Goal: Task Accomplishment & Management: Complete application form

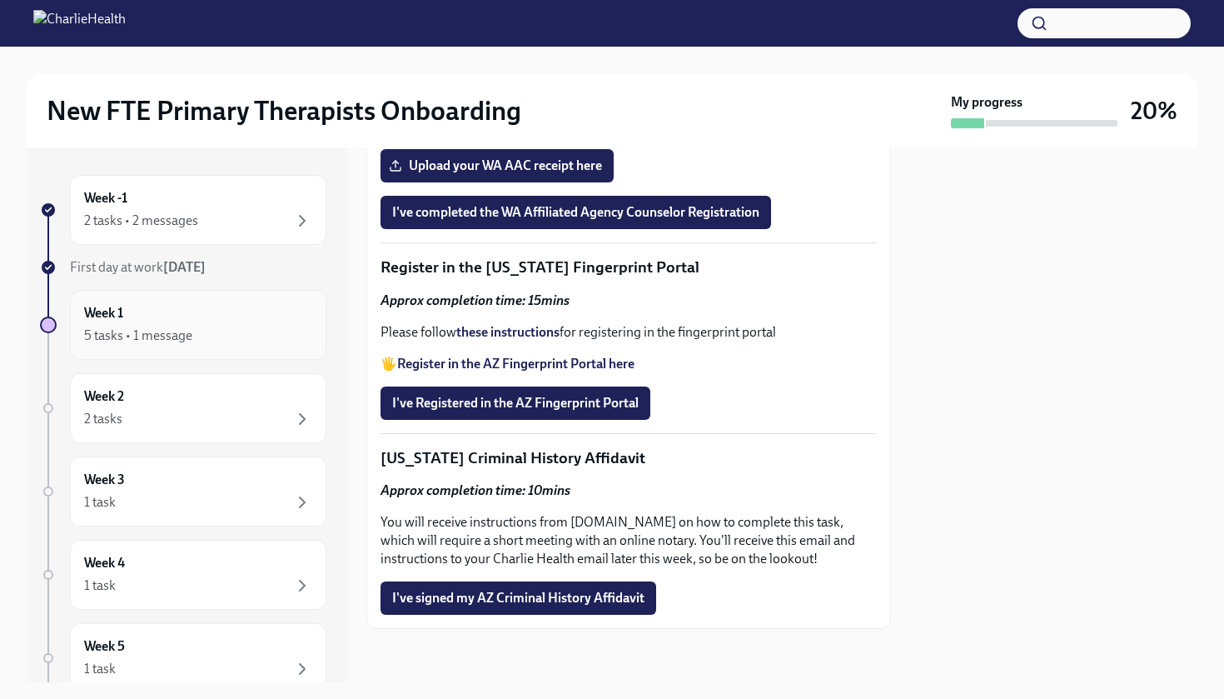
click at [214, 330] on div "5 tasks • 1 message" at bounding box center [198, 336] width 228 height 20
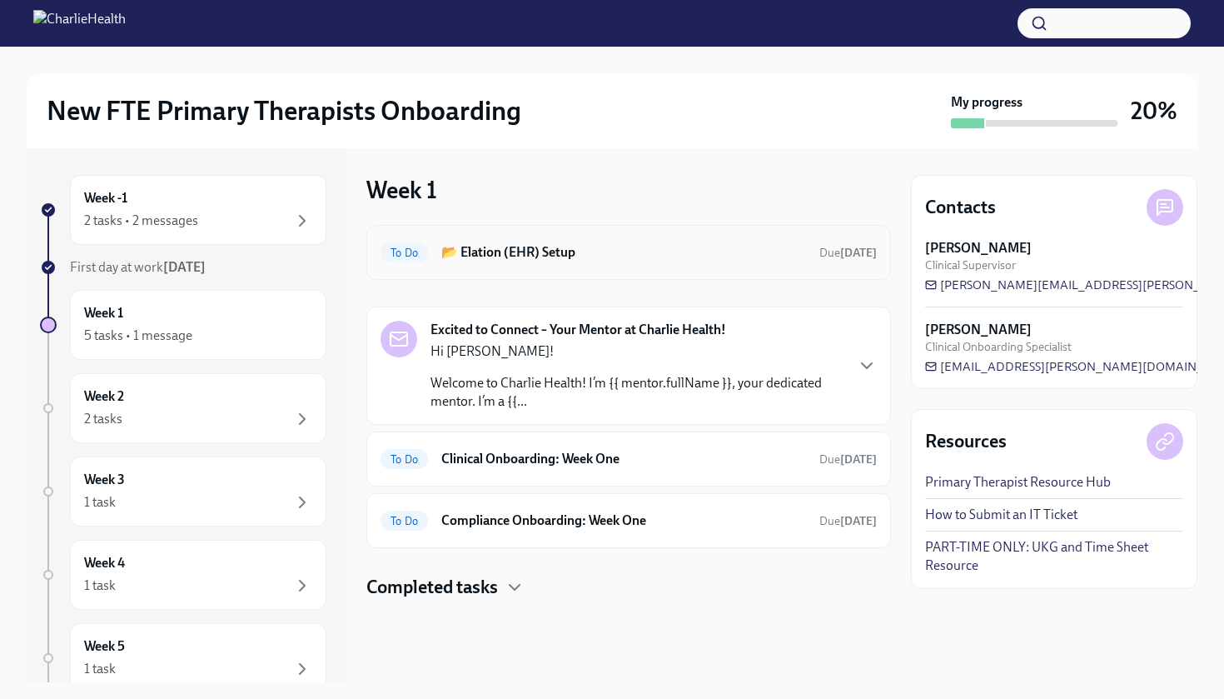
click at [516, 258] on h6 "📂 Elation (EHR) Setup" at bounding box center [623, 252] width 365 height 18
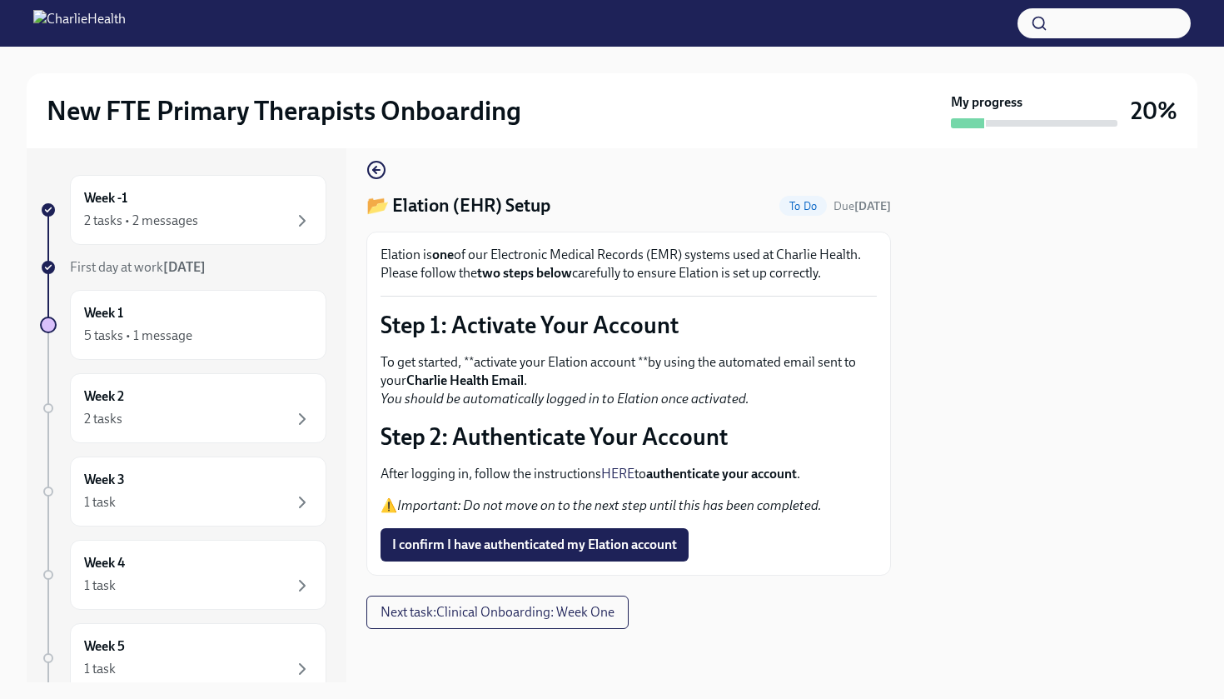
scroll to position [15, 0]
click at [677, 473] on strong "authenticate your account" at bounding box center [721, 474] width 151 height 16
click at [647, 438] on p "Step 2: Authenticate Your Account" at bounding box center [629, 436] width 496 height 30
click at [621, 506] on em "Important: Do not move on to the next step until this has been completed." at bounding box center [609, 505] width 425 height 16
click at [721, 467] on strong "authenticate your account" at bounding box center [721, 474] width 151 height 16
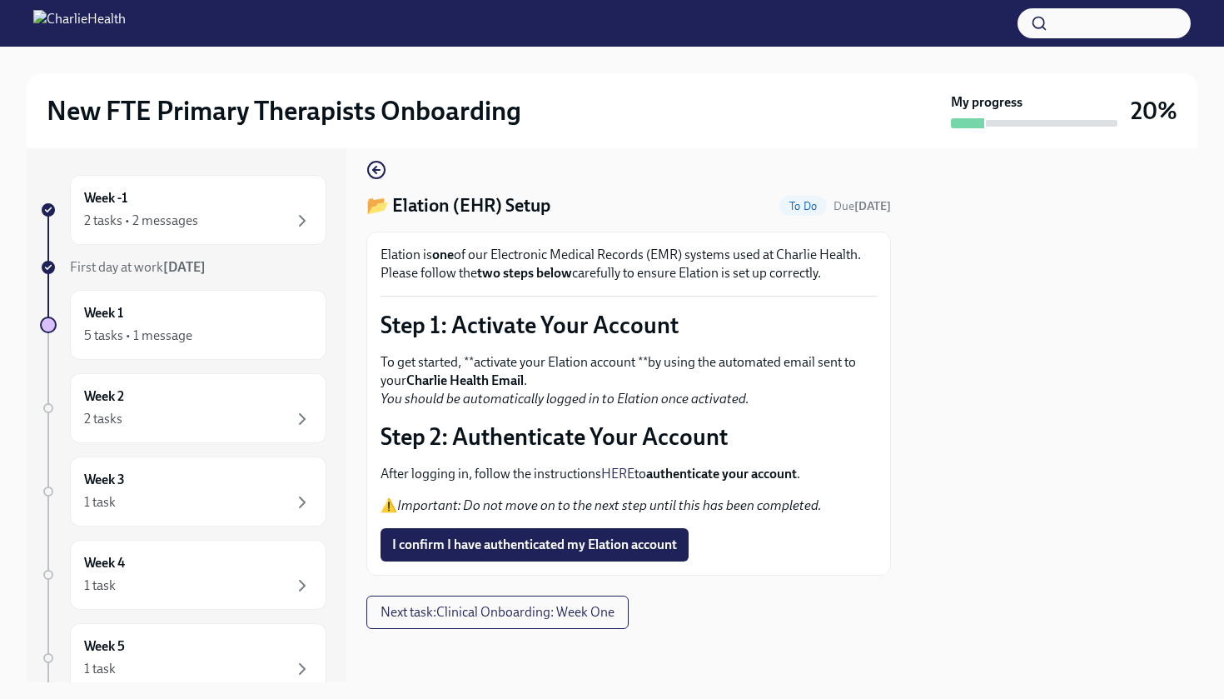
click at [721, 468] on strong "authenticate your account" at bounding box center [721, 474] width 151 height 16
click at [684, 467] on strong "authenticate your account" at bounding box center [721, 474] width 151 height 16
click at [671, 430] on p "Step 2: Authenticate Your Account" at bounding box center [629, 436] width 496 height 30
click at [673, 476] on strong "authenticate your account" at bounding box center [721, 474] width 151 height 16
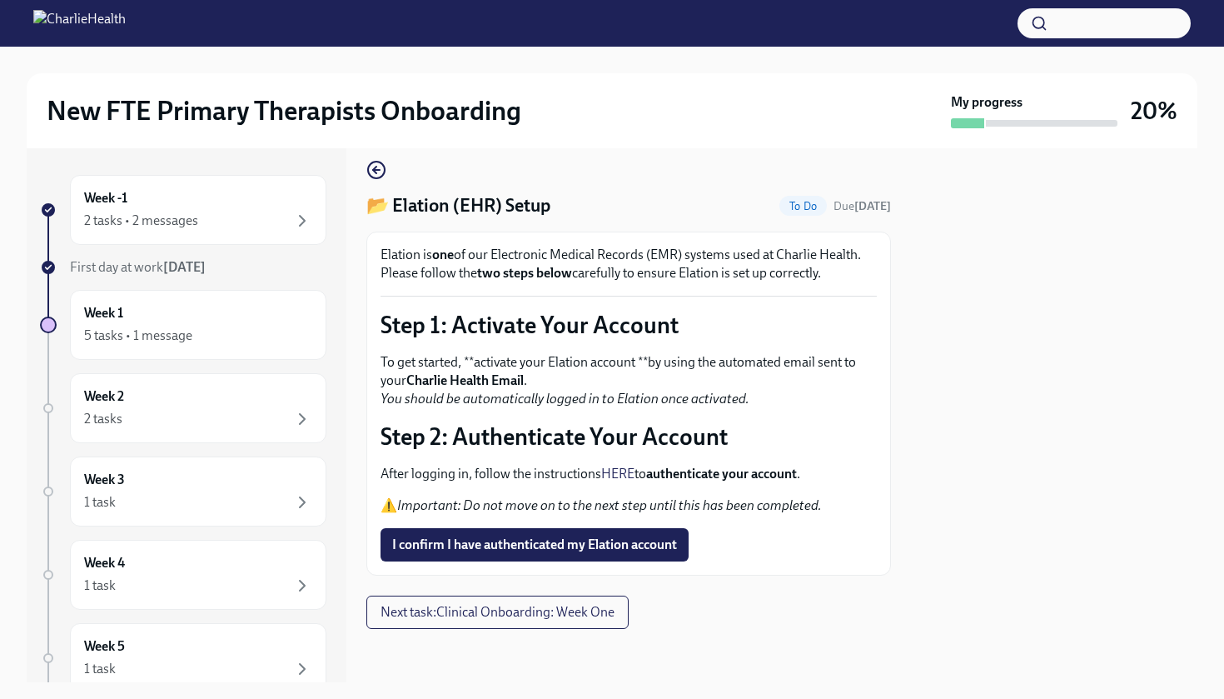
click at [732, 485] on div "After logging in, follow the instructions HERE to authenticate your account . ⚠…" at bounding box center [629, 490] width 496 height 50
click at [635, 544] on span "I confirm I have authenticated my Elation account" at bounding box center [534, 544] width 285 height 17
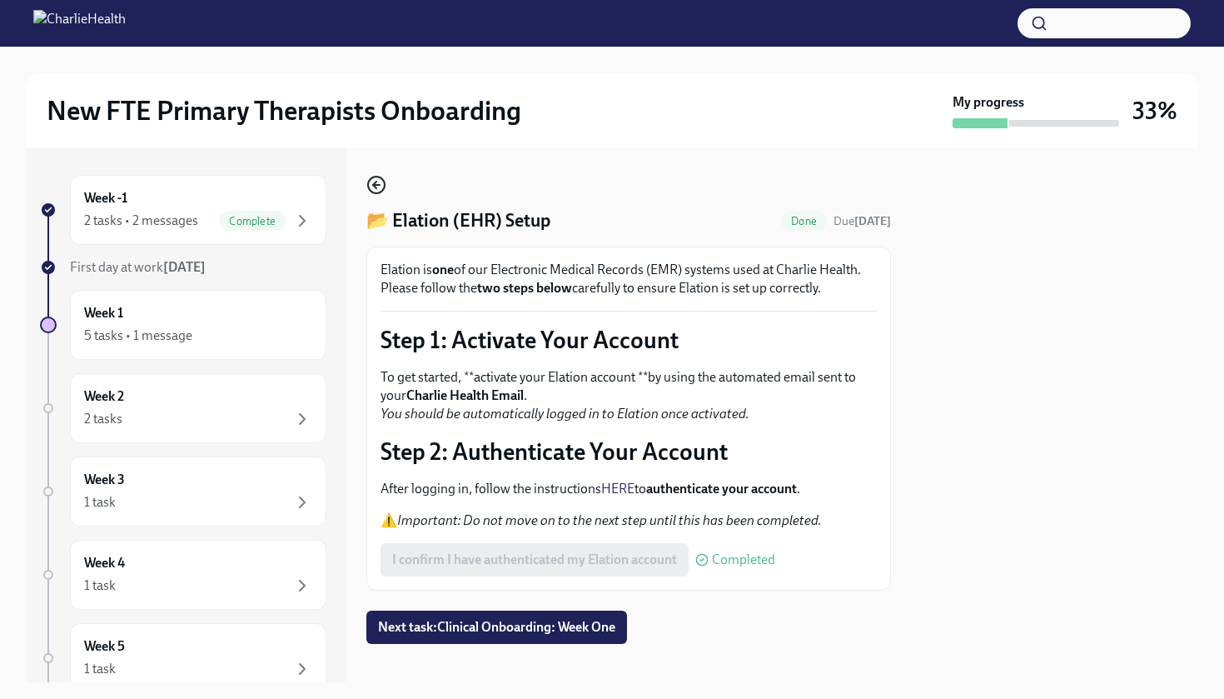
click at [381, 187] on icon "button" at bounding box center [376, 185] width 20 height 20
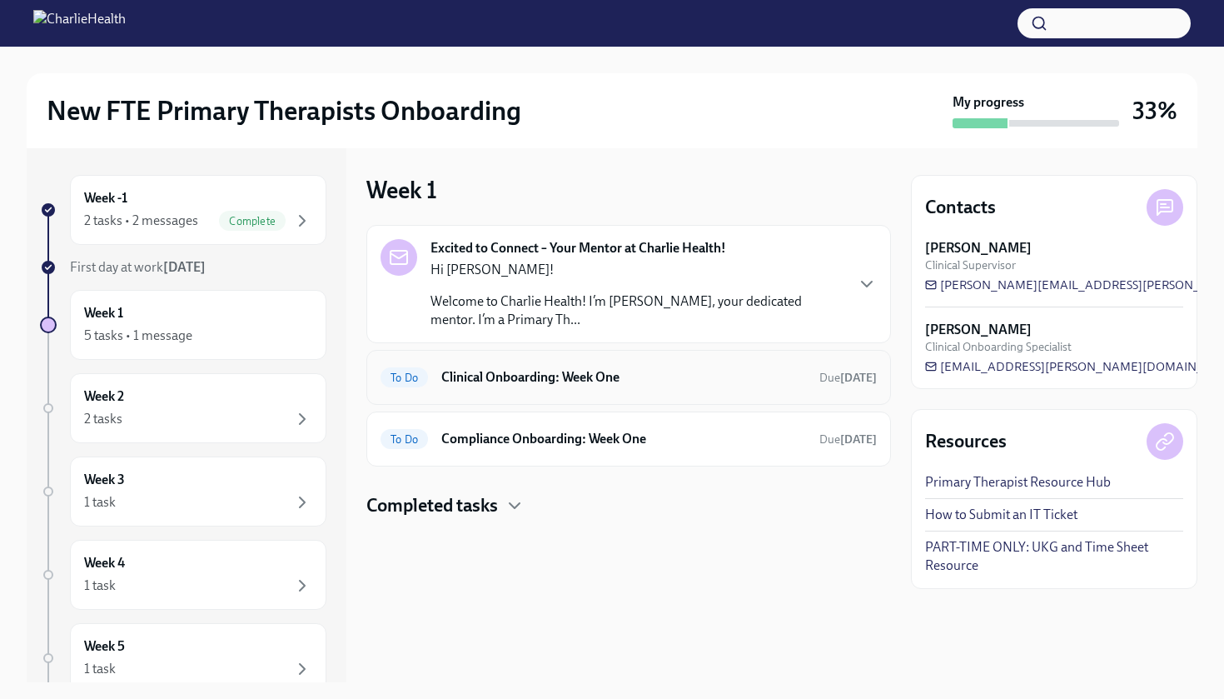
click at [493, 390] on div "To Do Clinical Onboarding: Week One Due [DATE]" at bounding box center [629, 377] width 496 height 27
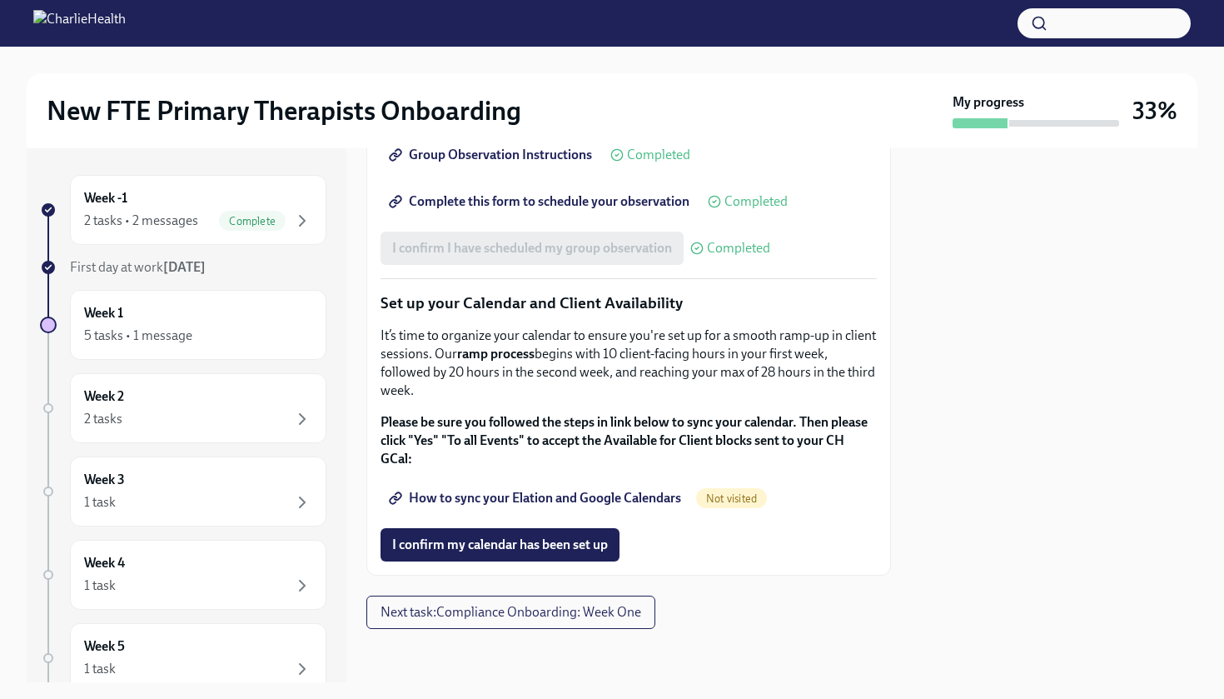
scroll to position [2710, 0]
click at [507, 504] on span "How to sync your Elation and Google Calendars" at bounding box center [536, 498] width 289 height 17
click at [524, 495] on span "How to sync your Elation and Google Calendars" at bounding box center [536, 498] width 289 height 17
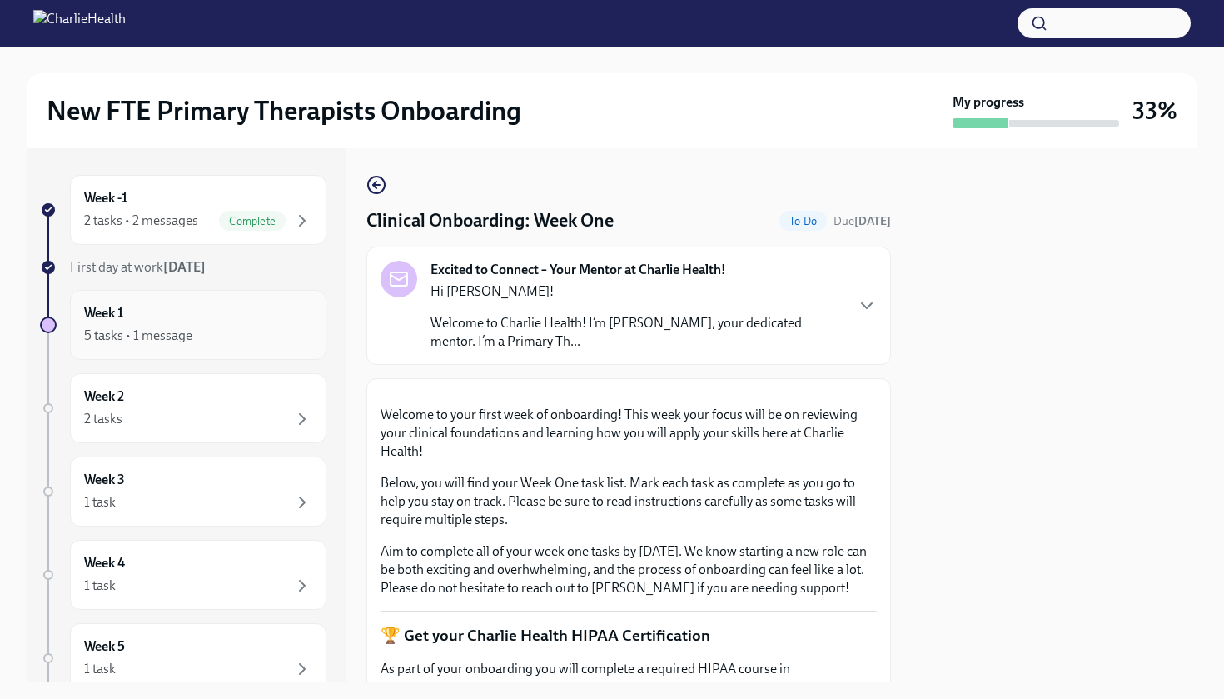
scroll to position [0, 0]
click at [207, 224] on div "2 tasks • 2 messages Complete" at bounding box center [198, 221] width 228 height 20
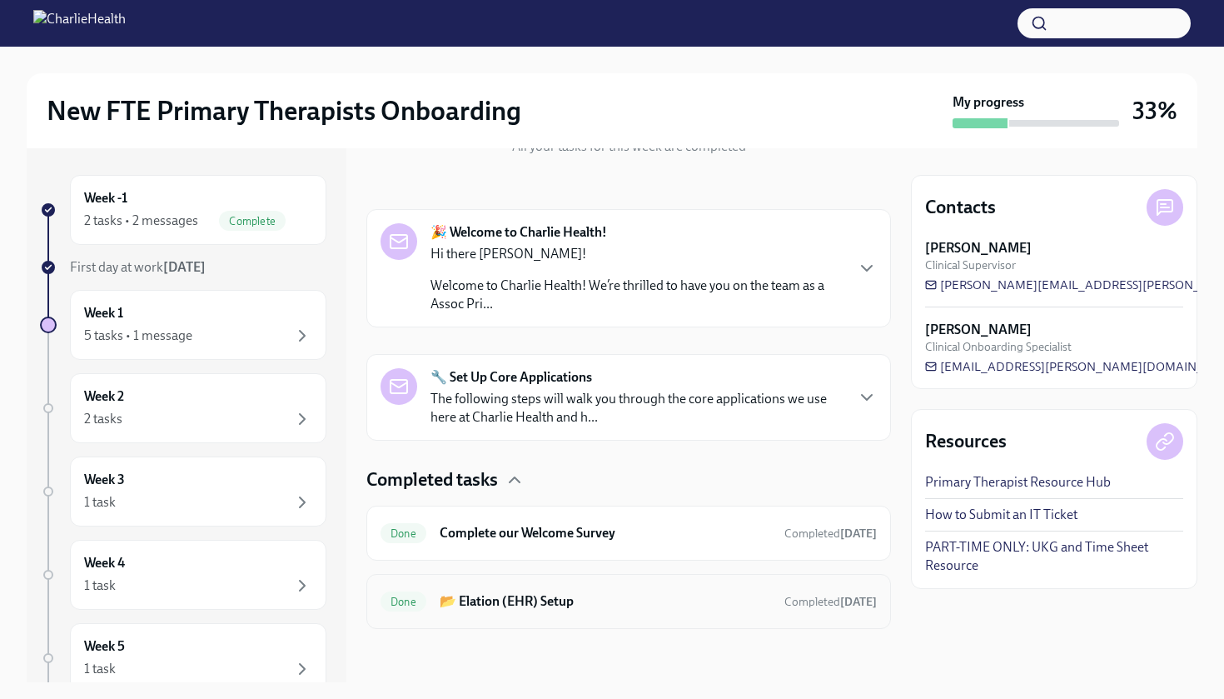
scroll to position [214, 0]
click at [446, 585] on div "Done 📂 Elation (EHR) Setup Completed [DATE]" at bounding box center [628, 601] width 525 height 55
click at [446, 600] on h6 "📂 Elation (EHR) Setup" at bounding box center [605, 601] width 331 height 18
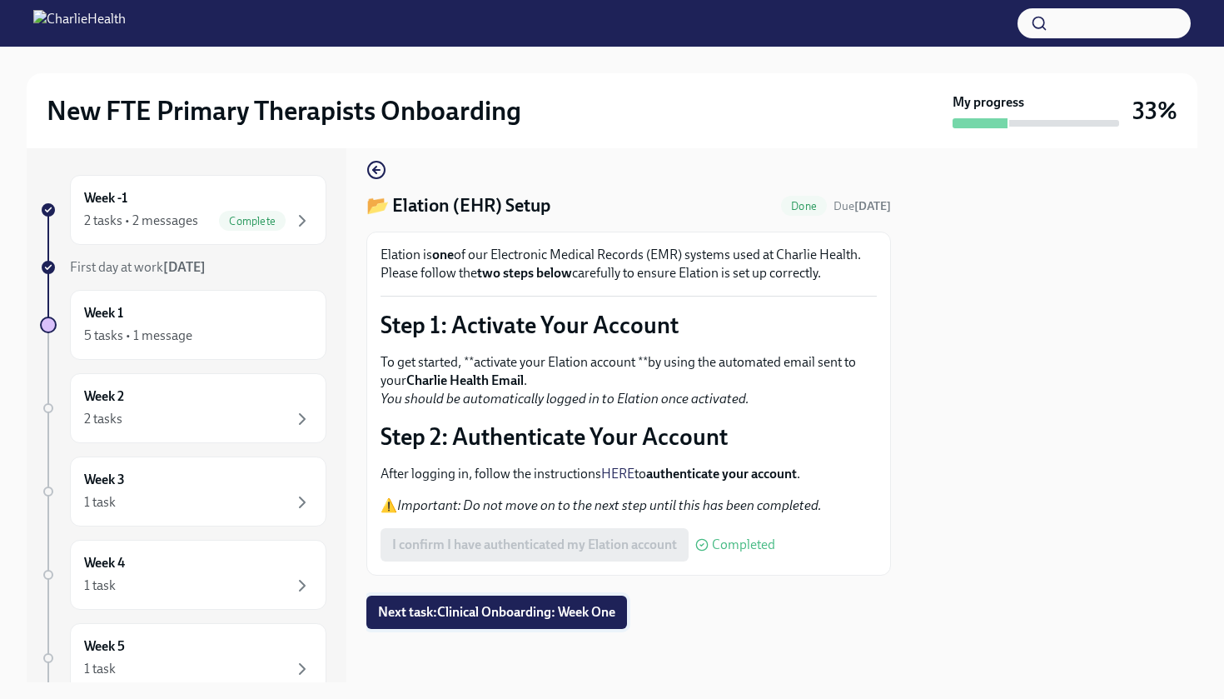
scroll to position [15, 0]
click at [211, 326] on div "5 tasks • 1 message" at bounding box center [198, 336] width 228 height 20
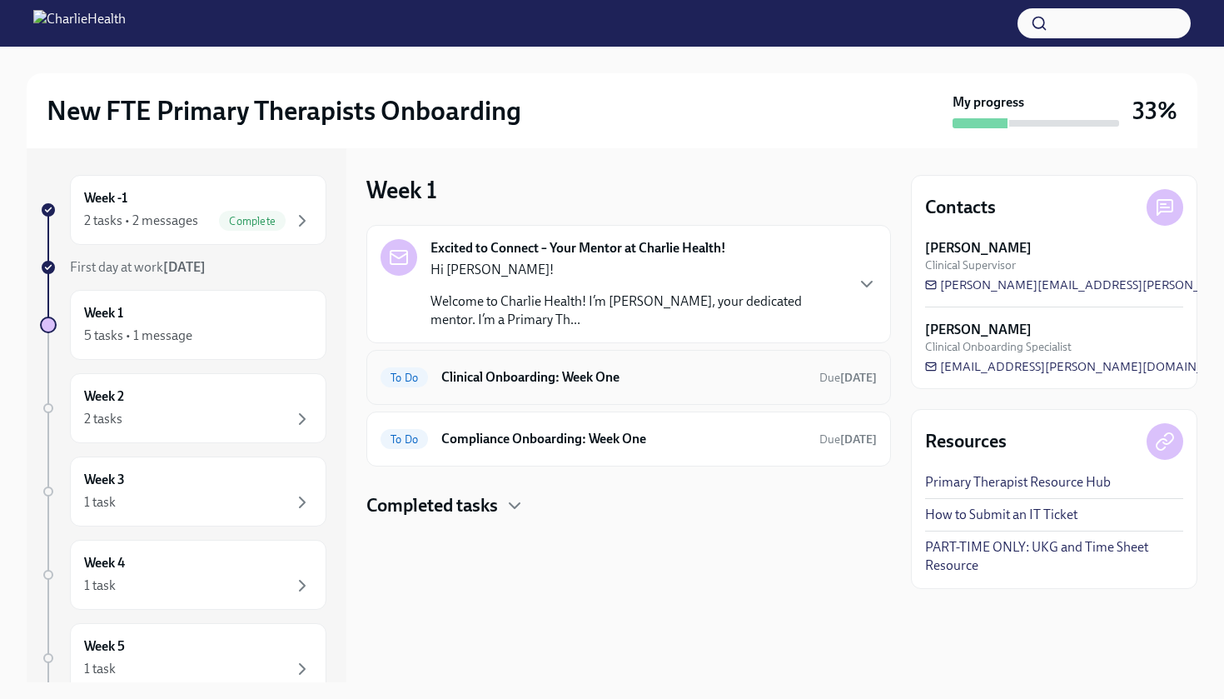
click at [500, 386] on h6 "Clinical Onboarding: Week One" at bounding box center [623, 377] width 365 height 18
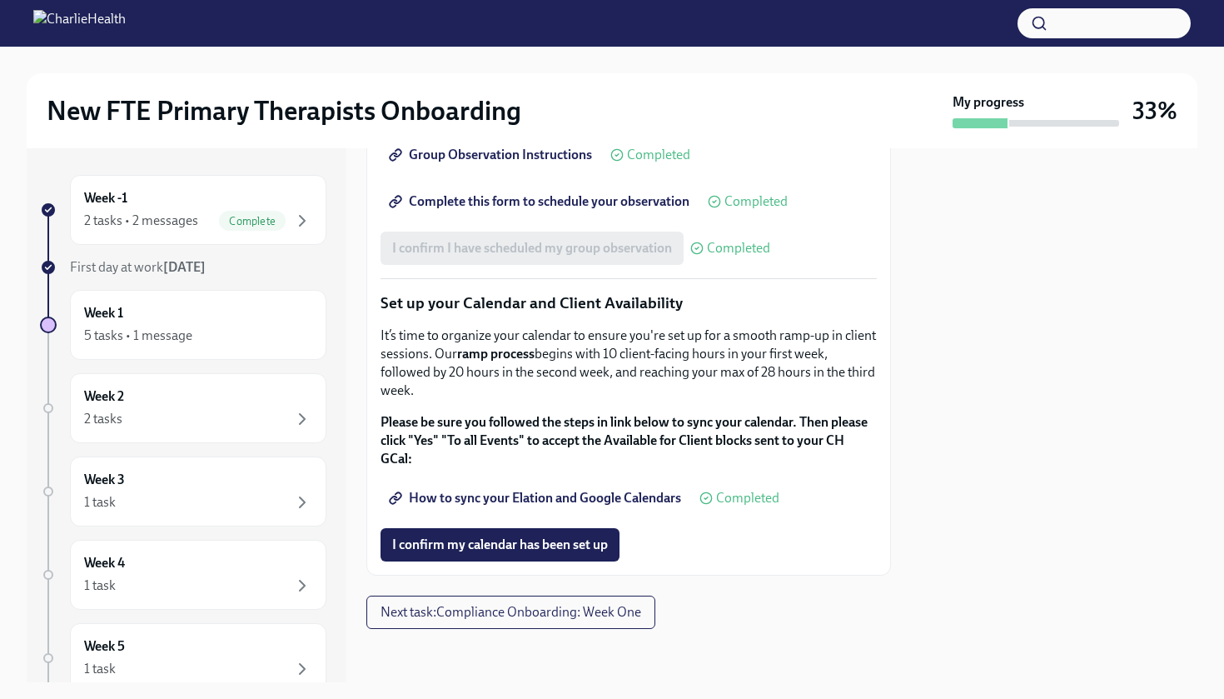
click at [486, 501] on span "How to sync your Elation and Google Calendars" at bounding box center [536, 498] width 289 height 17
click at [511, 549] on span "I confirm my calendar has been set up" at bounding box center [500, 544] width 216 height 17
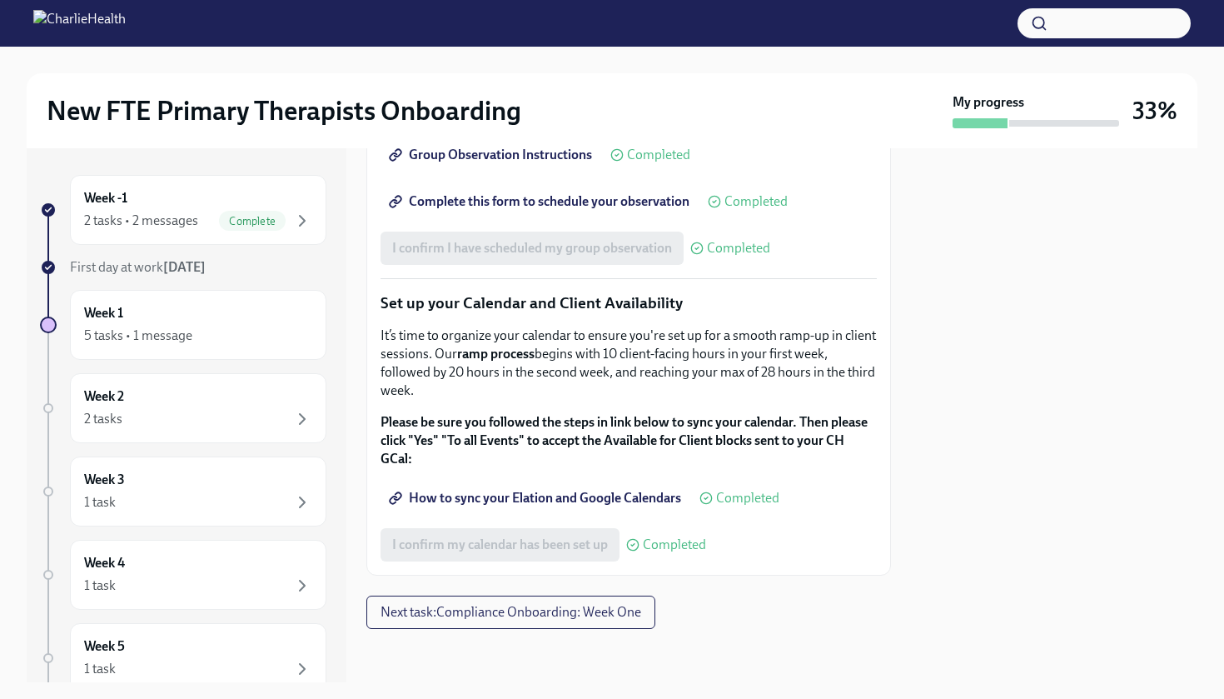
scroll to position [2697, 0]
click at [631, 551] on icon at bounding box center [632, 544] width 13 height 13
click at [585, 492] on span "How to sync your Elation and Google Calendars" at bounding box center [536, 498] width 289 height 17
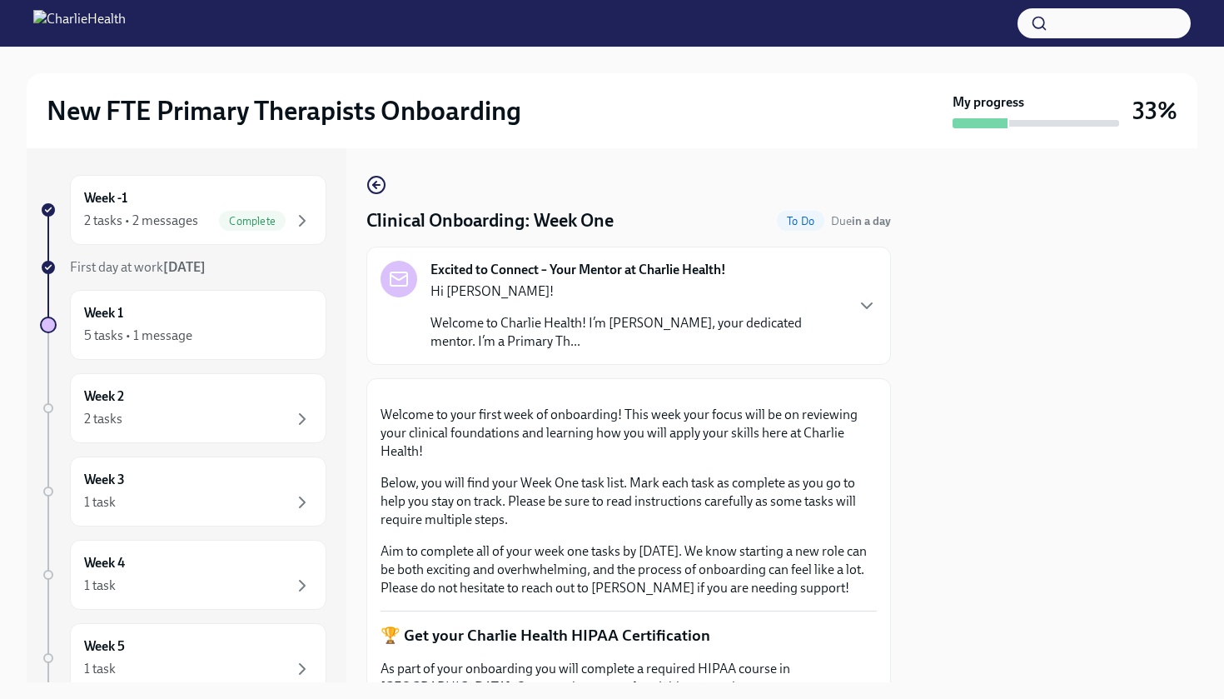
scroll to position [0, 0]
click at [187, 331] on div "5 tasks • 1 message" at bounding box center [138, 335] width 108 height 18
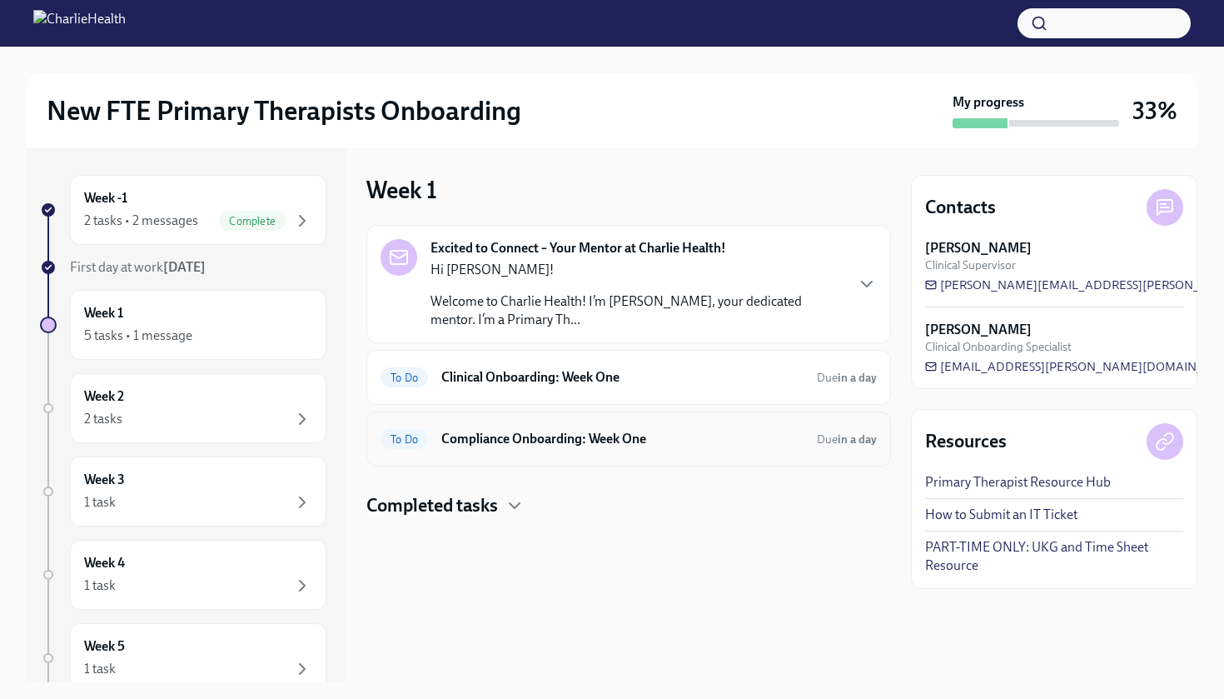
click at [501, 453] on div "To Do Compliance Onboarding: Week One Due in a day" at bounding box center [628, 438] width 525 height 55
click at [500, 441] on h6 "Compliance Onboarding: Week One" at bounding box center [622, 439] width 362 height 18
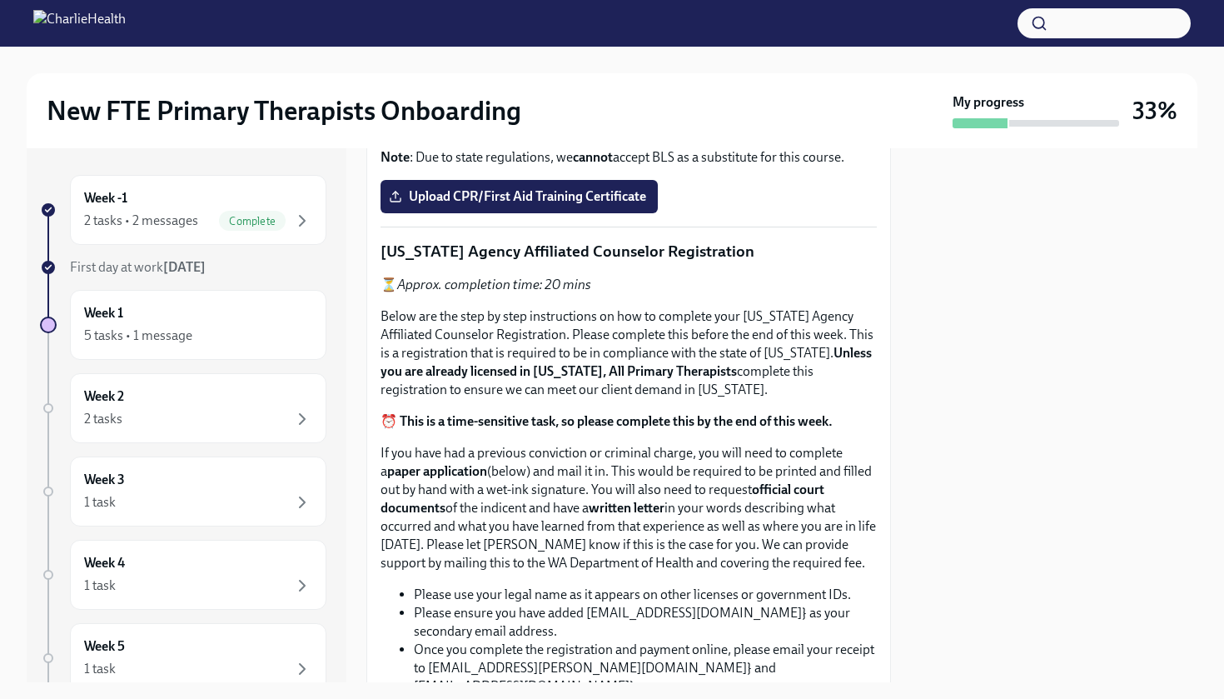
scroll to position [799, 0]
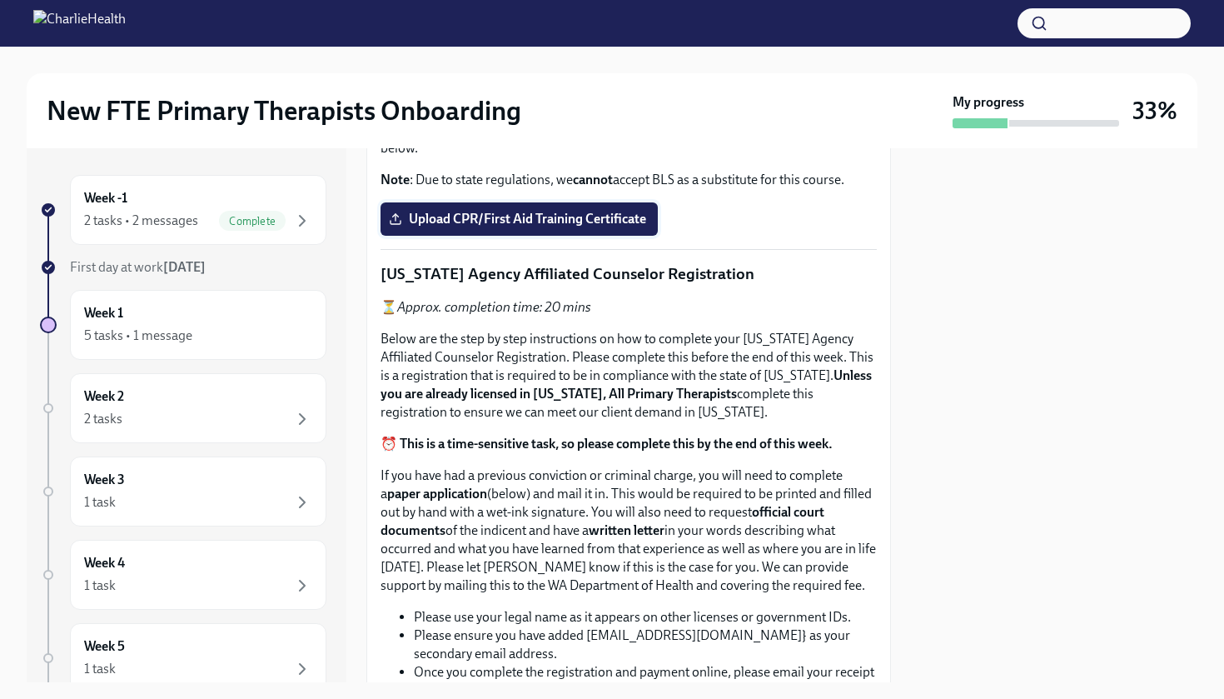
click at [477, 227] on span "Upload CPR/First Aid Training Certificate" at bounding box center [519, 219] width 254 height 17
click at [0, 0] on input "Upload CPR/First Aid Training Certificate" at bounding box center [0, 0] width 0 height 0
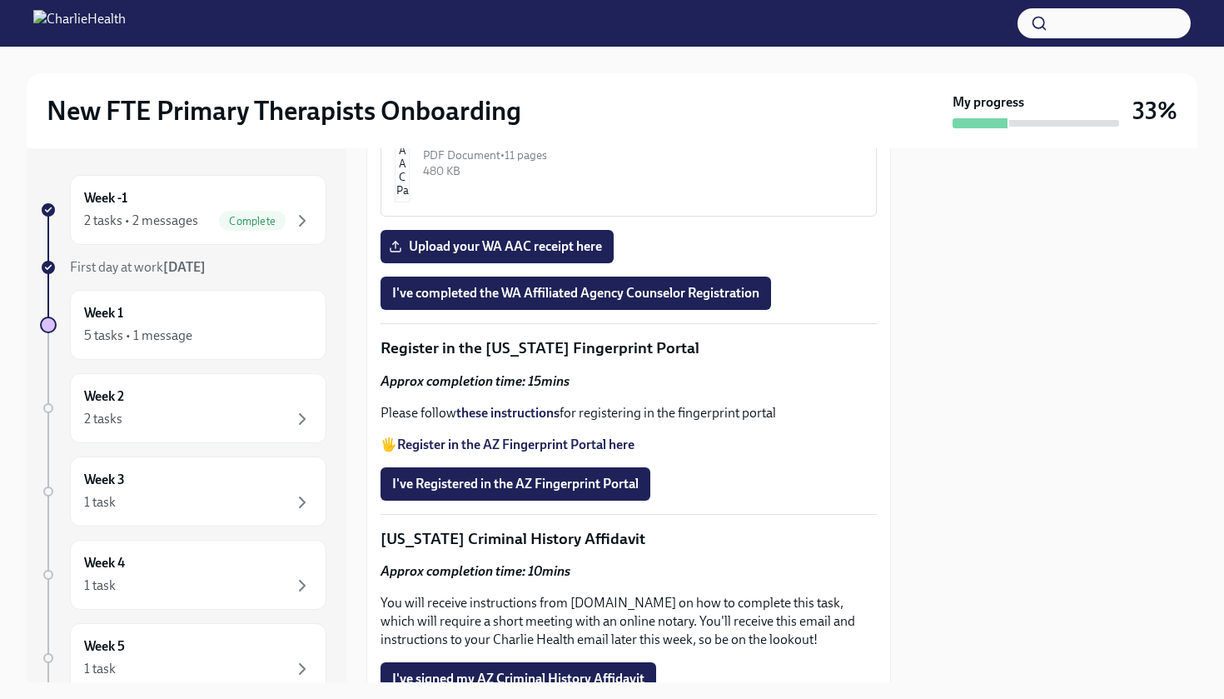
scroll to position [1929, 0]
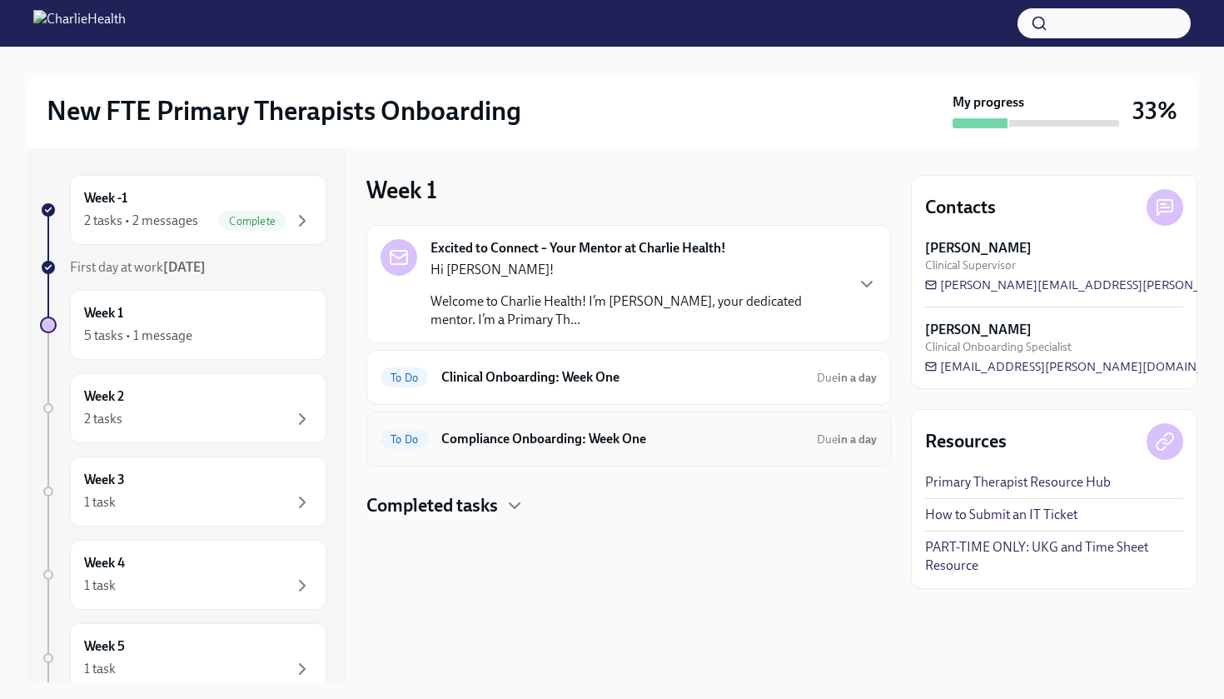
click at [528, 441] on h6 "Compliance Onboarding: Week One" at bounding box center [622, 439] width 362 height 18
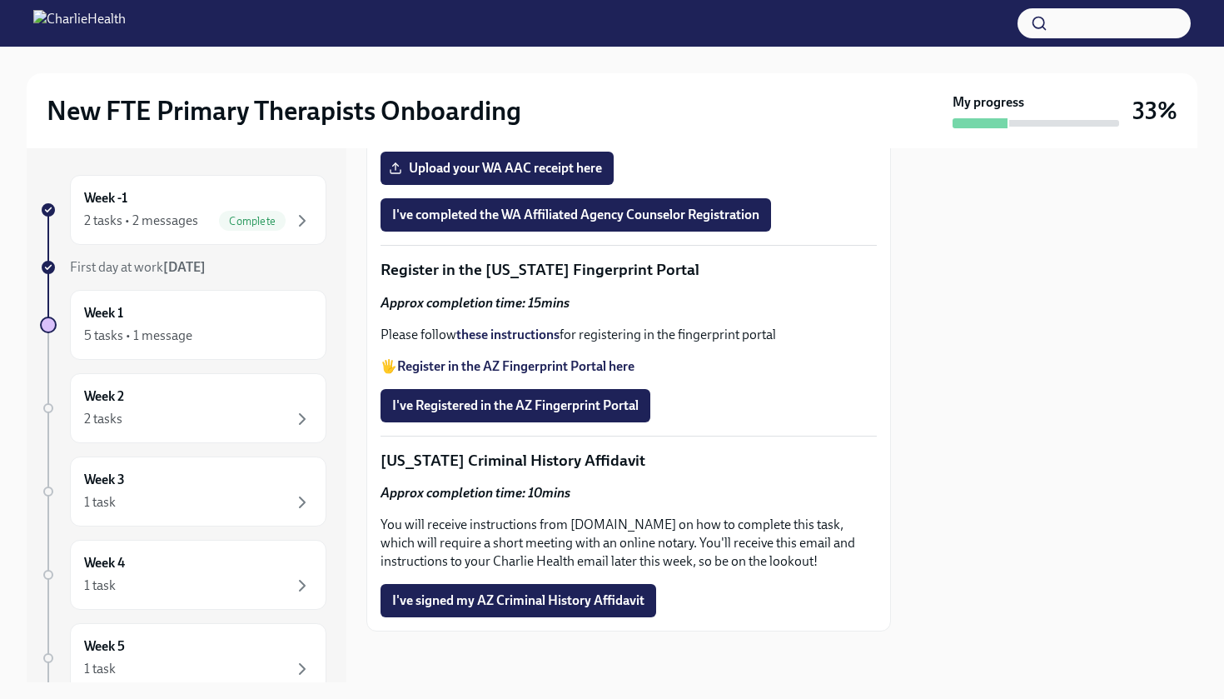
scroll to position [2043, 0]
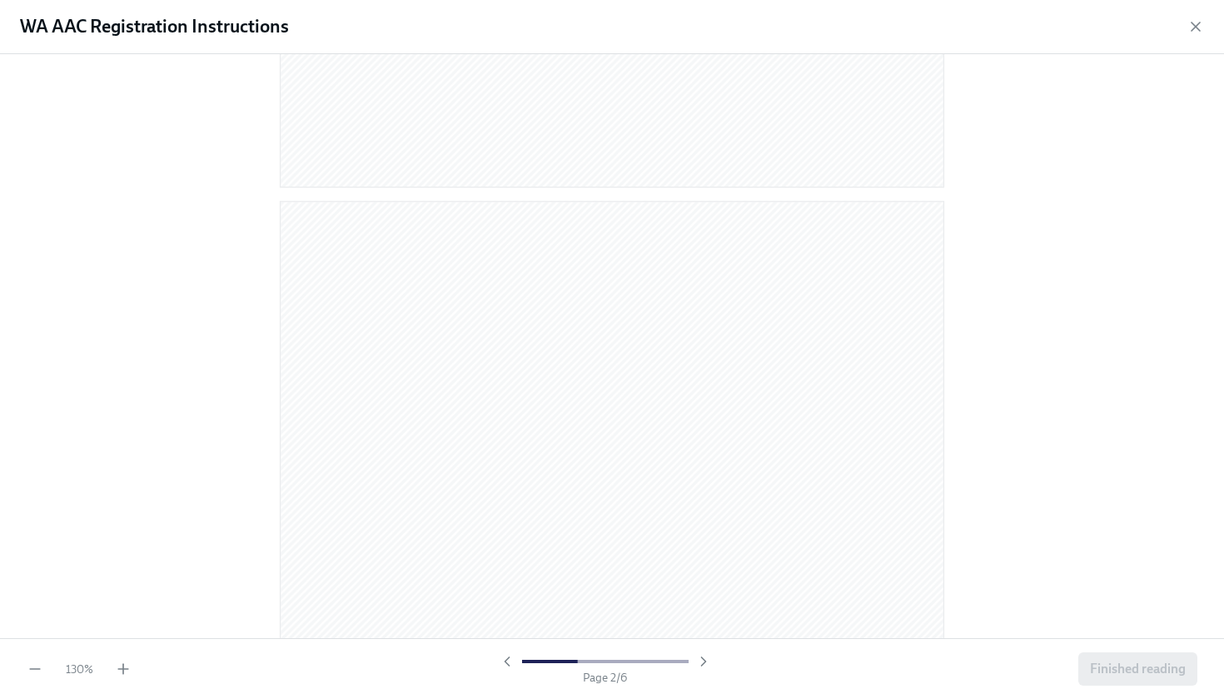
scroll to position [775, 0]
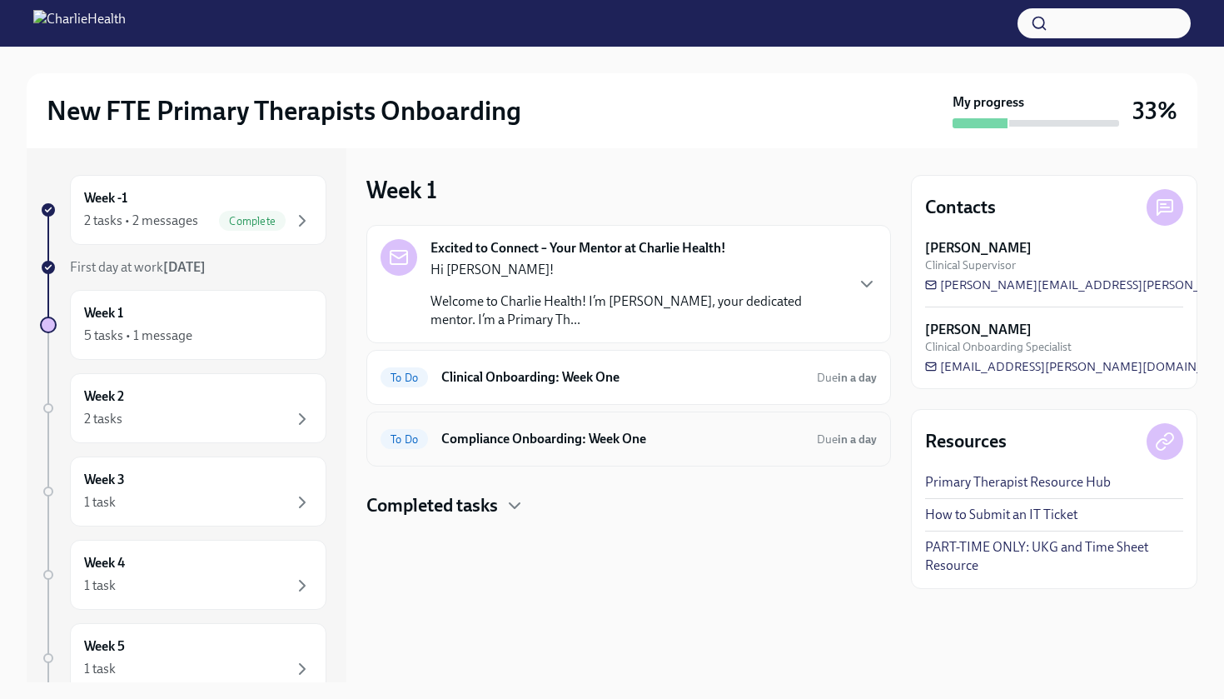
click at [474, 444] on h6 "Compliance Onboarding: Week One" at bounding box center [622, 439] width 362 height 18
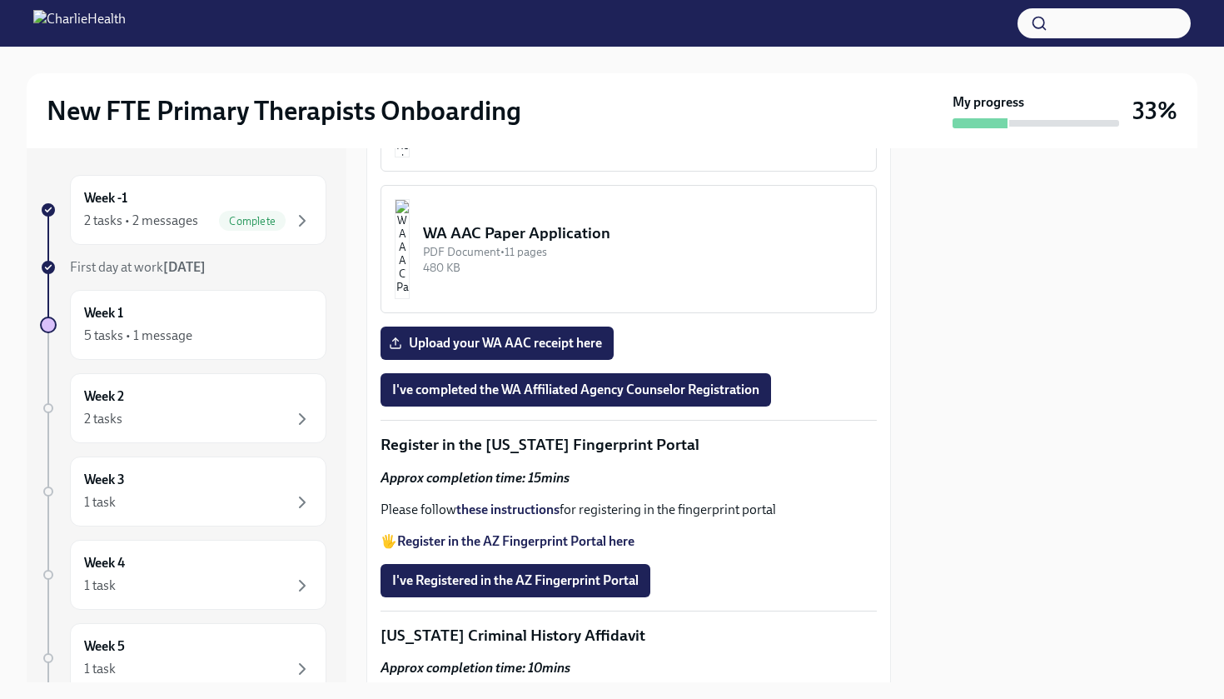
scroll to position [1826, 0]
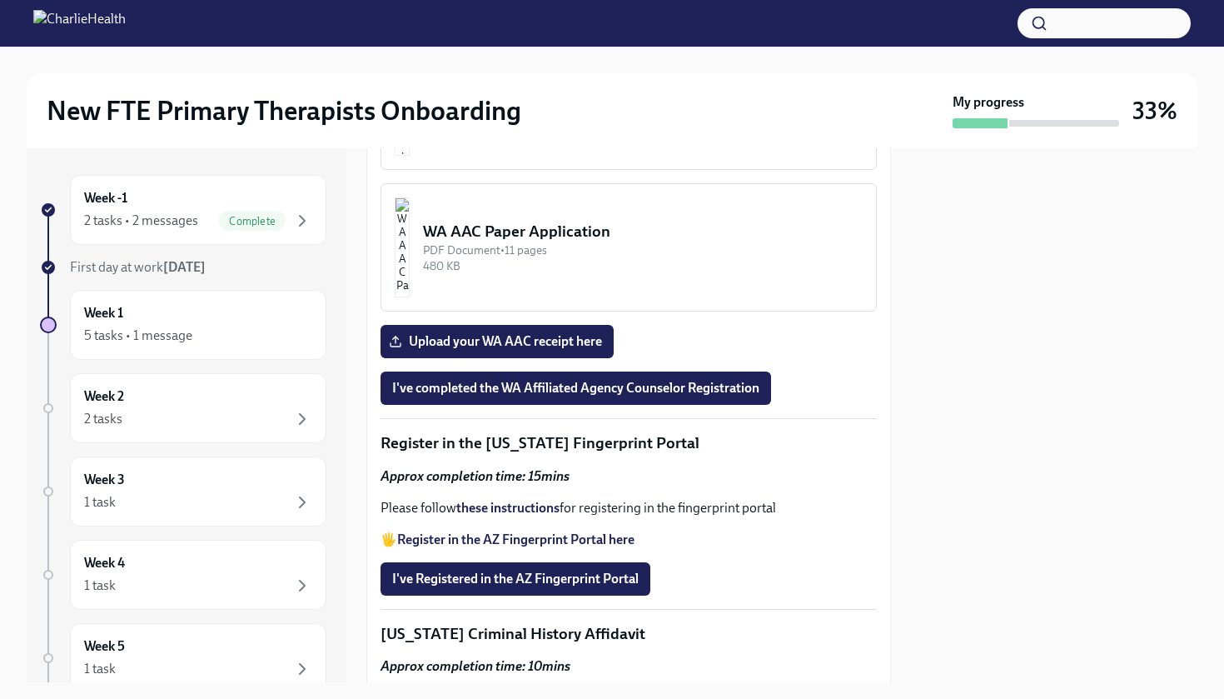
click at [410, 156] on img "button" at bounding box center [402, 106] width 15 height 100
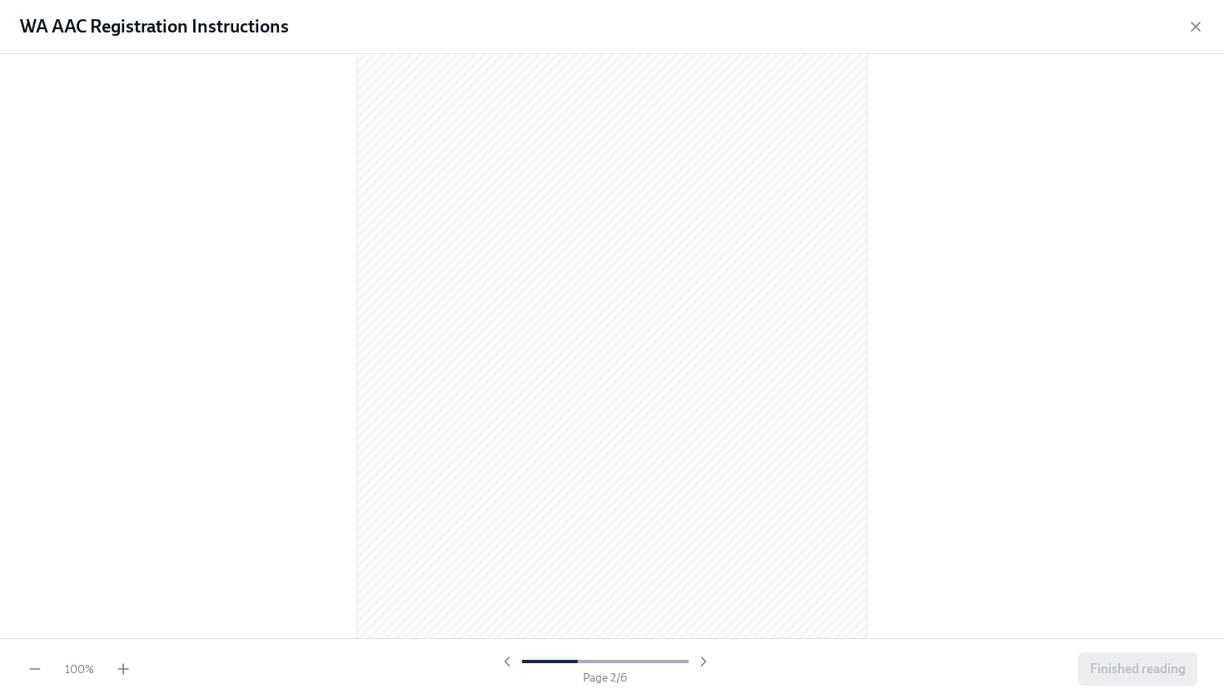
scroll to position [755, 0]
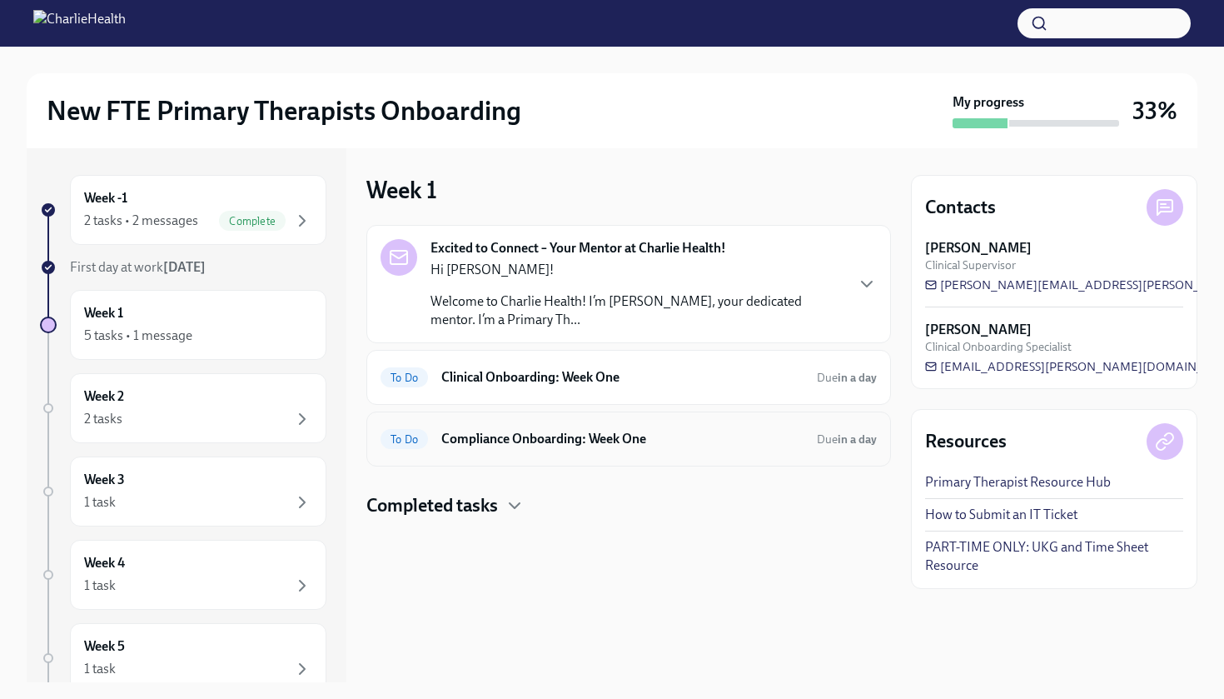
click at [469, 442] on h6 "Compliance Onboarding: Week One" at bounding box center [622, 439] width 362 height 18
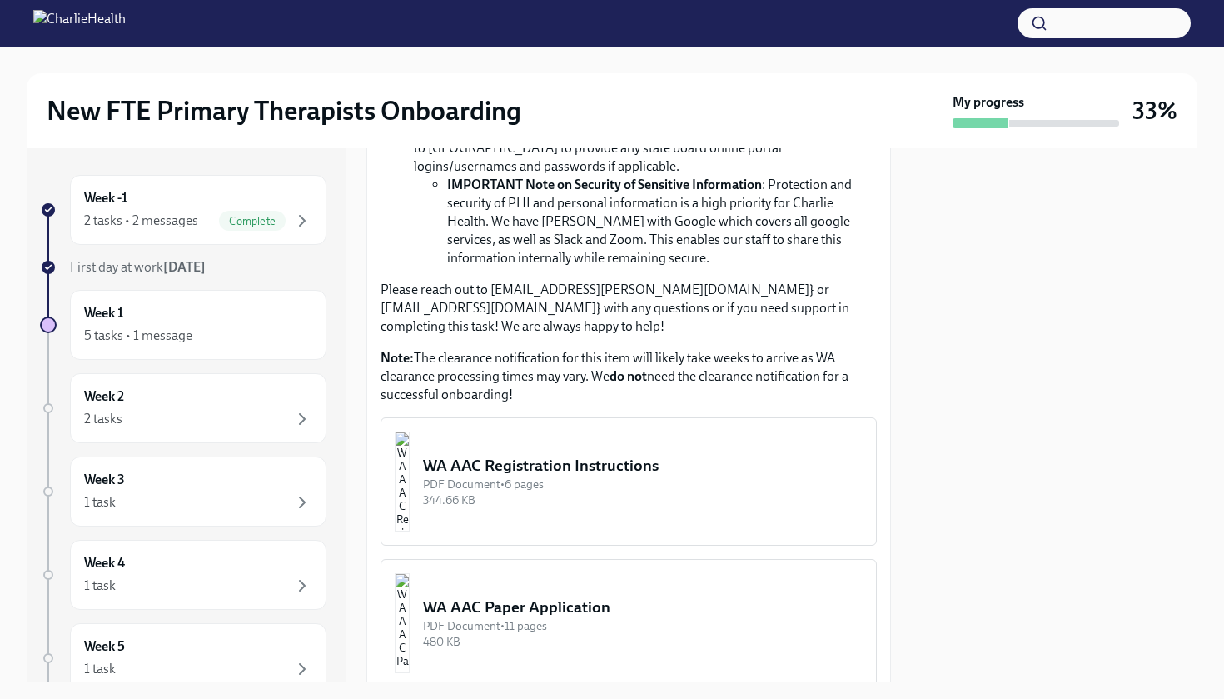
scroll to position [1455, 0]
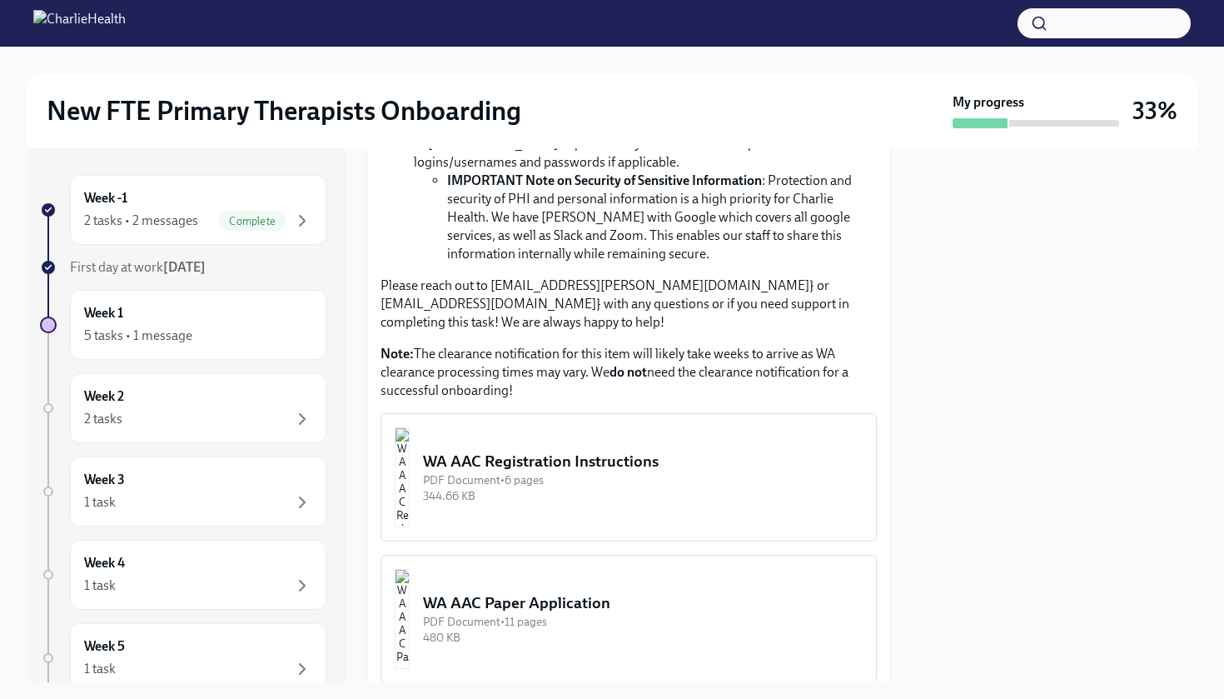
drag, startPoint x: 435, startPoint y: 374, endPoint x: 637, endPoint y: 376, distance: 202.4
click at [637, 62] on li "Once you complete the registration and payment online, please email your receip…" at bounding box center [645, 34] width 463 height 55
copy li "[EMAIL_ADDRESS][PERSON_NAME][DOMAIN_NAME]"
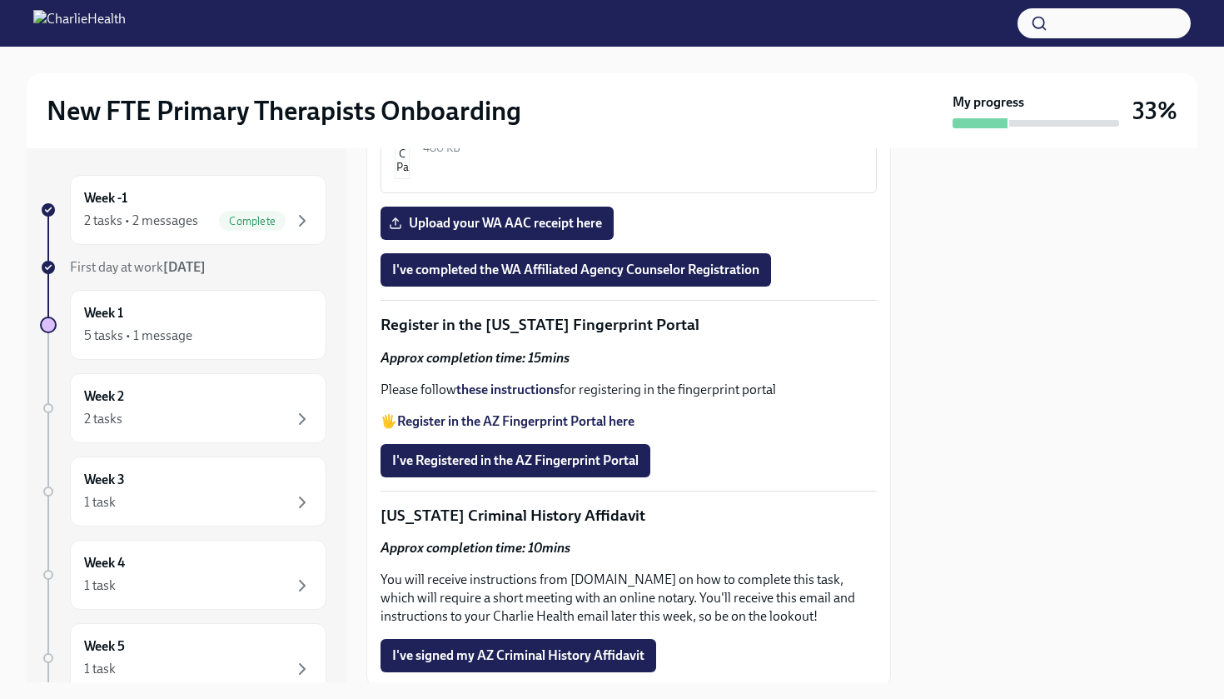
scroll to position [1951, 0]
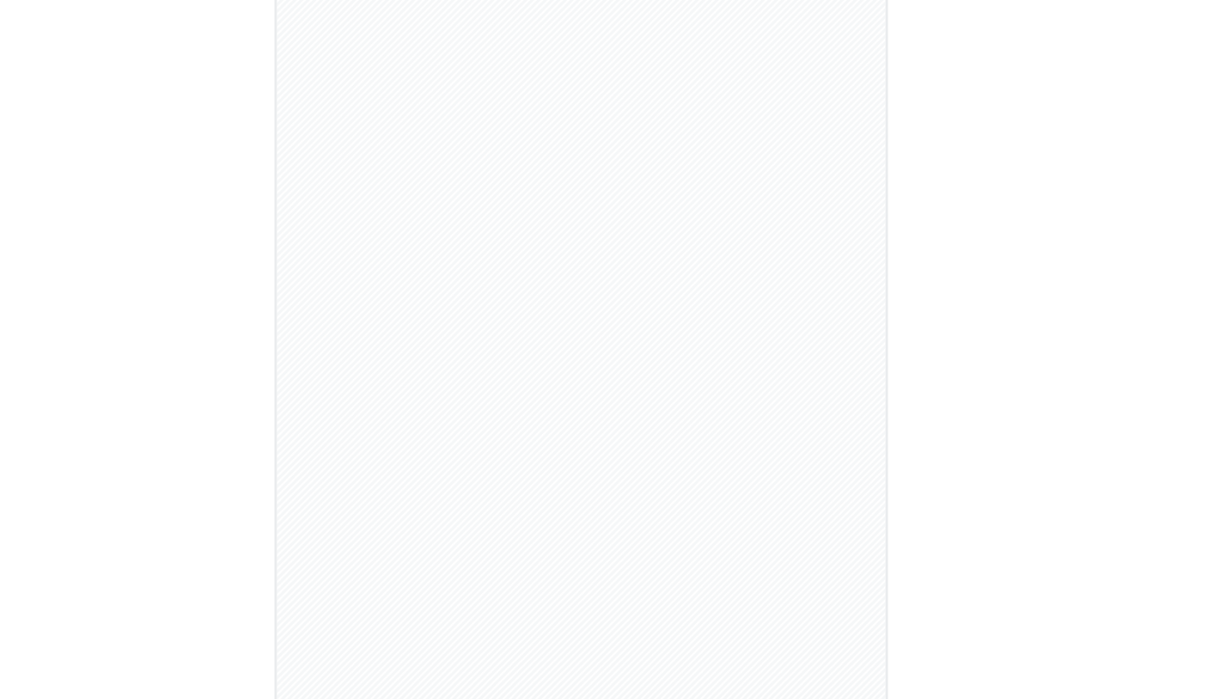
scroll to position [253, 0]
